Goal: Task Accomplishment & Management: Manage account settings

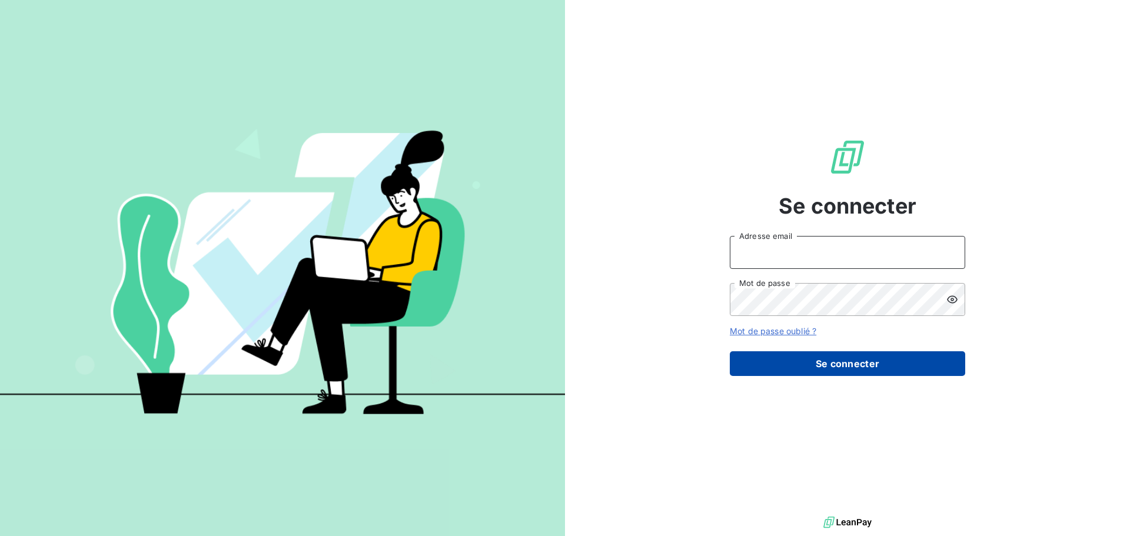
type input "[EMAIL_ADDRESS][DOMAIN_NAME]"
click at [826, 360] on button "Se connecter" at bounding box center [847, 363] width 235 height 25
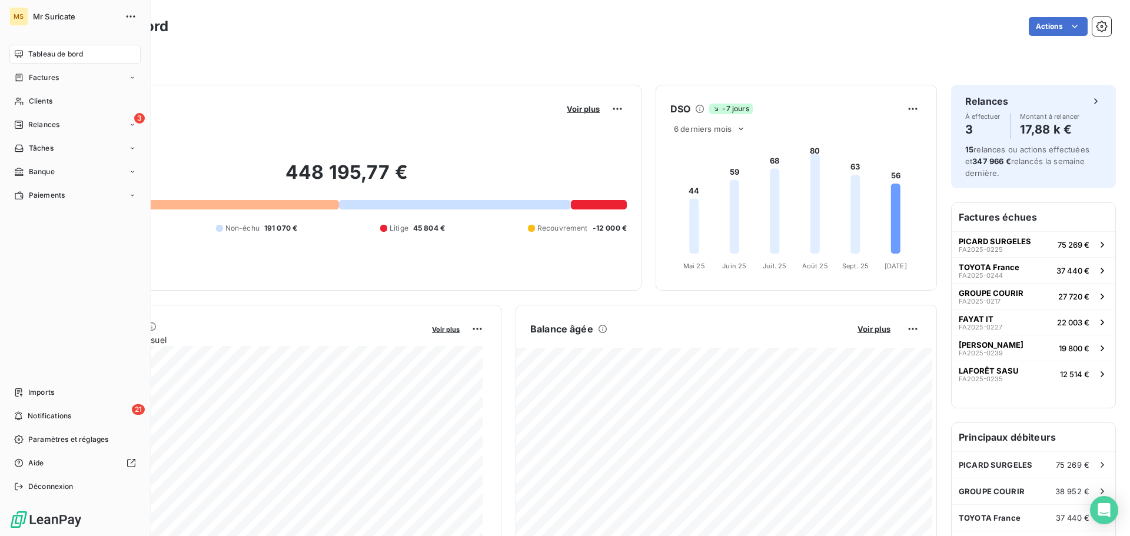
click at [6, 107] on div "MS Mr Suricate Tableau de bord Factures Clients 3 Relances Tâches Banque Paieme…" at bounding box center [75, 268] width 151 height 536
click at [12, 104] on div "Clients" at bounding box center [74, 101] width 131 height 19
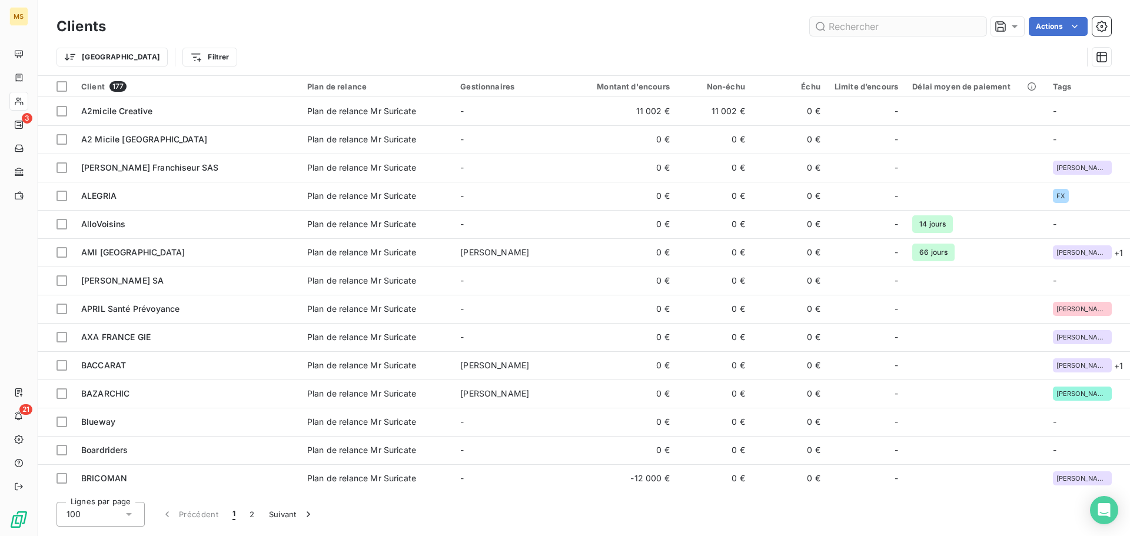
click at [879, 20] on input "text" at bounding box center [898, 26] width 177 height 19
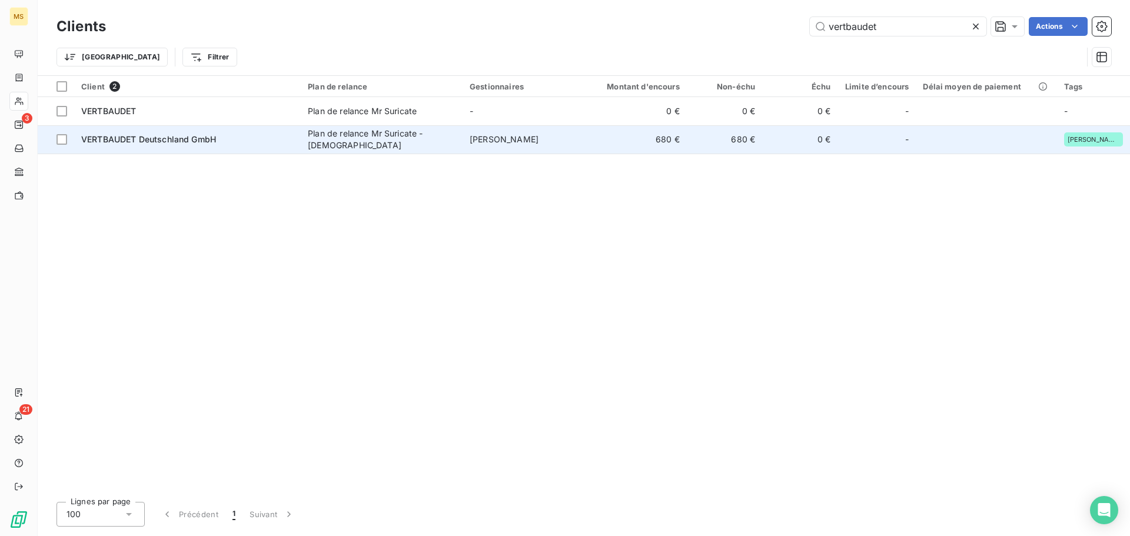
type input "vertbaudet"
click at [172, 132] on td "VERTBAUDET Deutschland GmbH" at bounding box center [187, 139] width 227 height 28
